Goal: Transaction & Acquisition: Purchase product/service

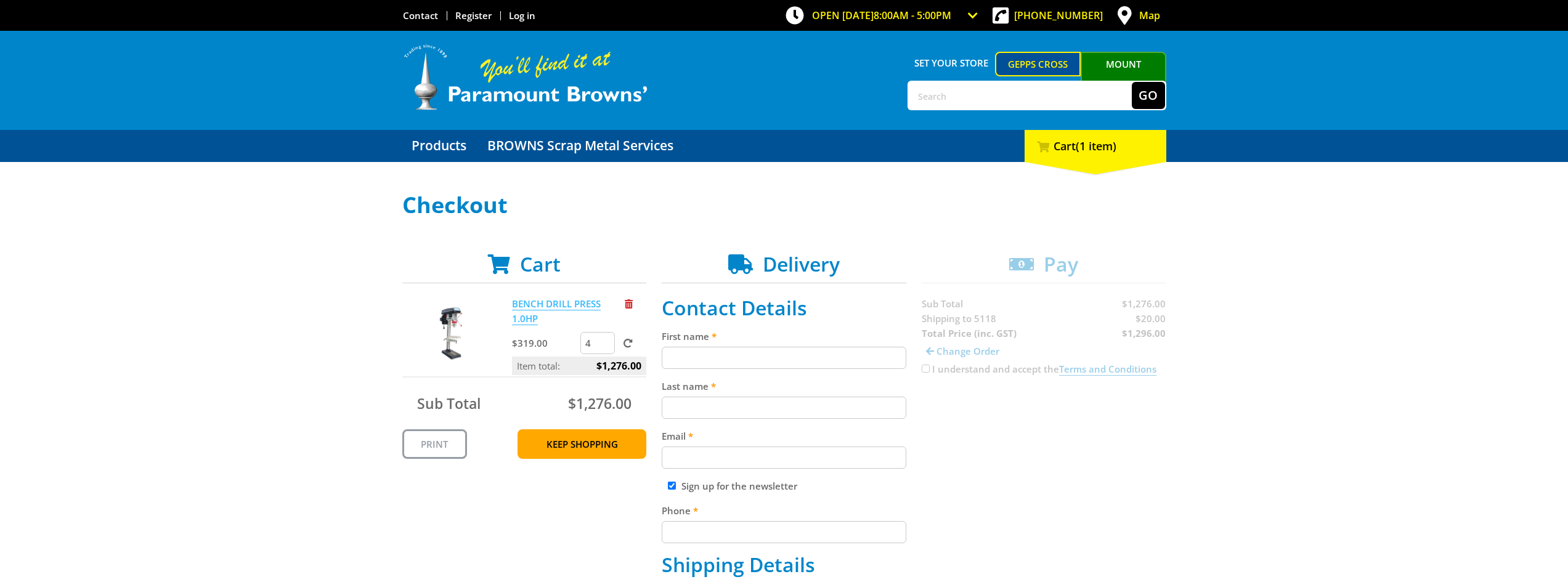
click at [520, 304] on link "BENCH DRILL PRESS 1.0HP" at bounding box center [556, 312] width 89 height 28
click at [629, 300] on span "Remove from cart" at bounding box center [629, 304] width 8 height 9
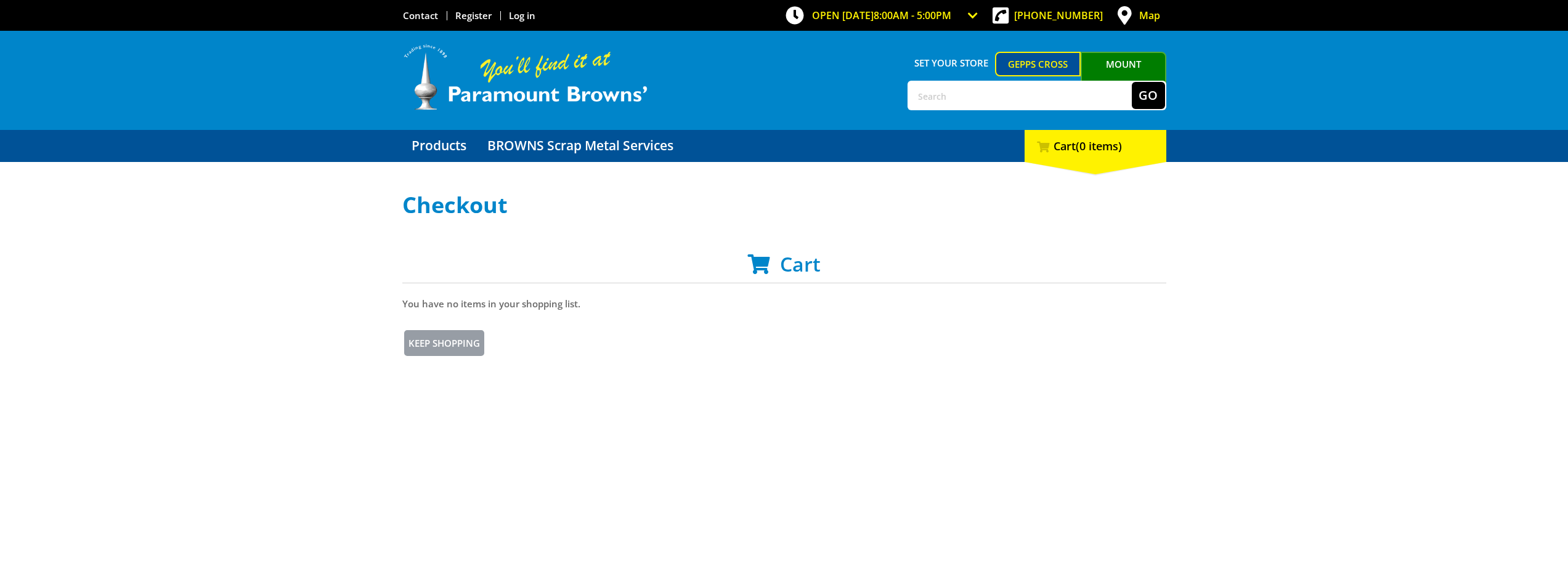
click at [1021, 95] on input "text" at bounding box center [1020, 95] width 223 height 27
type input "dpb2075b"
click at [1146, 91] on button "Go" at bounding box center [1148, 95] width 33 height 27
